Goal: Go to known website: Access a specific website the user already knows

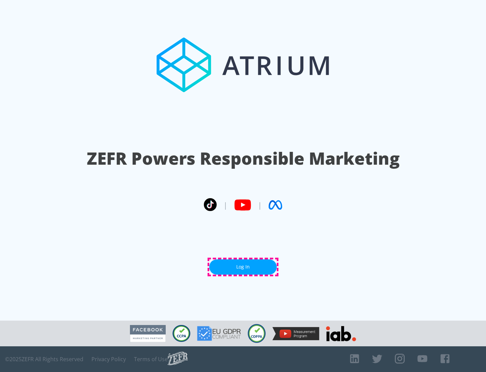
click at [243, 266] on link "Log In" at bounding box center [243, 266] width 68 height 15
